Goal: Task Accomplishment & Management: Manage account settings

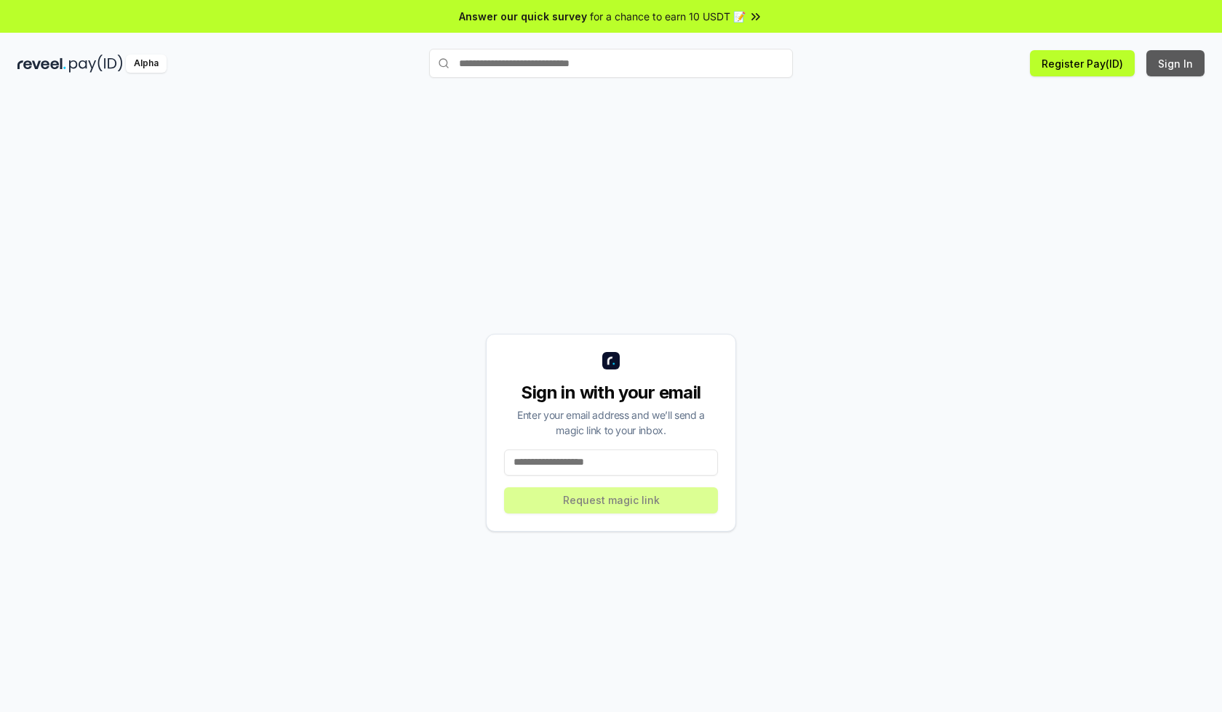
click at [1176, 63] on button "Sign In" at bounding box center [1175, 63] width 58 height 26
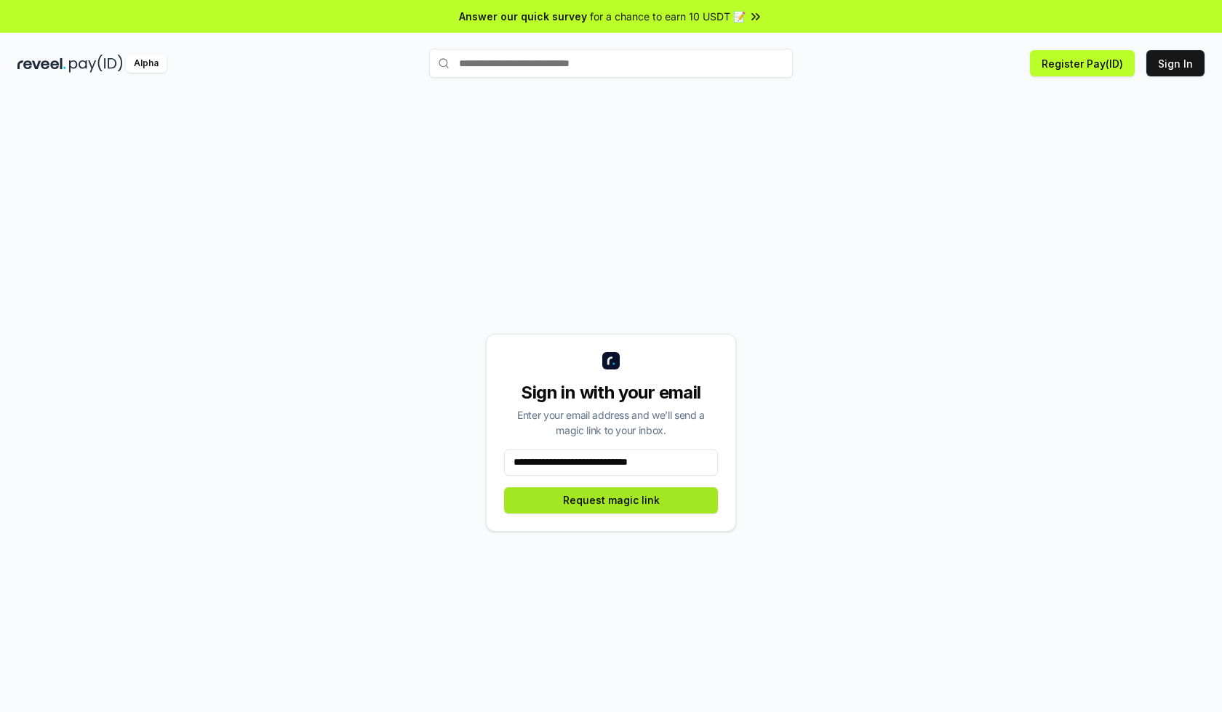
type input "**********"
click at [611, 500] on button "Request magic link" at bounding box center [611, 500] width 214 height 26
